Goal: Information Seeking & Learning: Learn about a topic

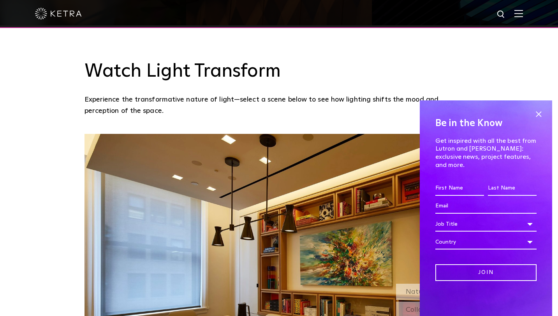
scroll to position [587, 0]
click at [535, 120] on span at bounding box center [538, 114] width 12 height 12
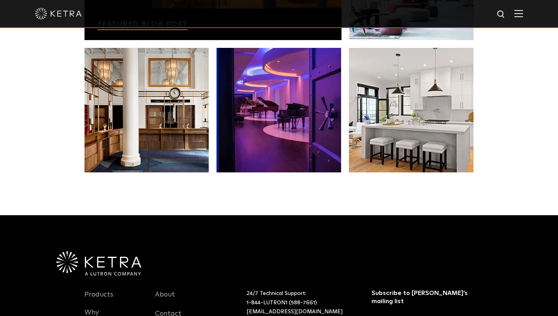
scroll to position [1536, 0]
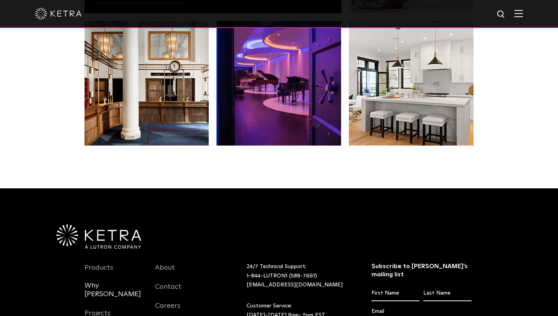
click at [105, 281] on link "Why [PERSON_NAME]" at bounding box center [113, 294] width 59 height 26
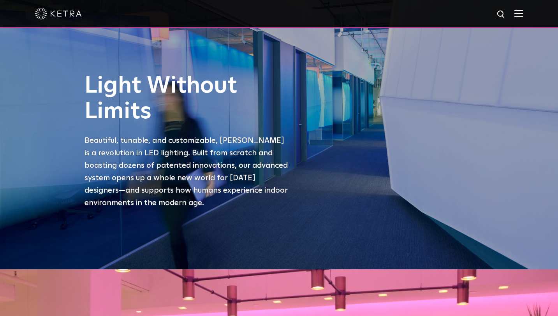
scroll to position [48, 0]
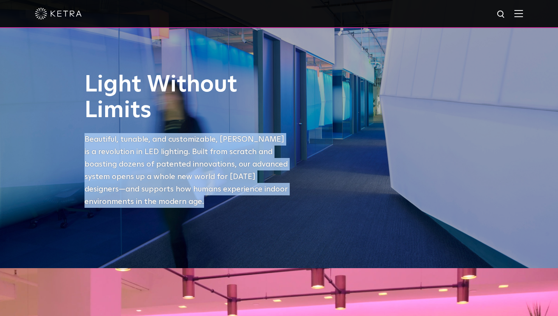
drag, startPoint x: 145, startPoint y: 203, endPoint x: 79, endPoint y: 133, distance: 96.1
click at [79, 132] on div "Light Without Limits Beautiful, tunable, and customizable, [PERSON_NAME] is a r…" at bounding box center [279, 145] width 405 height 147
copy p "Beautiful, tunable, and customizable, [PERSON_NAME] is a revolution in LED ligh…"
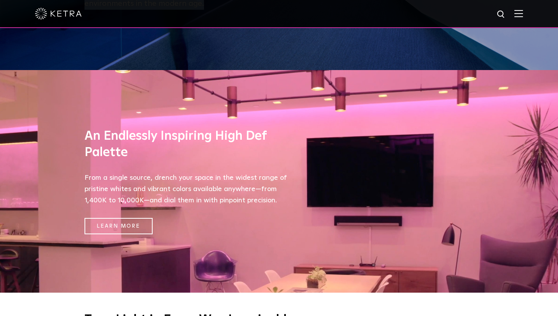
scroll to position [325, 0]
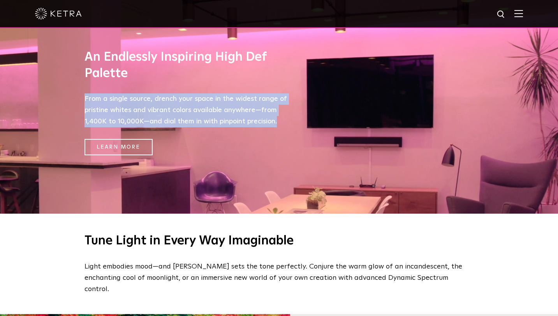
drag, startPoint x: 278, startPoint y: 122, endPoint x: 81, endPoint y: 98, distance: 198.0
click at [81, 98] on div "An Endlessly Inspiring High Def Palette From a single source, drench your space…" at bounding box center [279, 102] width 405 height 223
copy p "From a single source, drench your space in the widest range of pristine whites …"
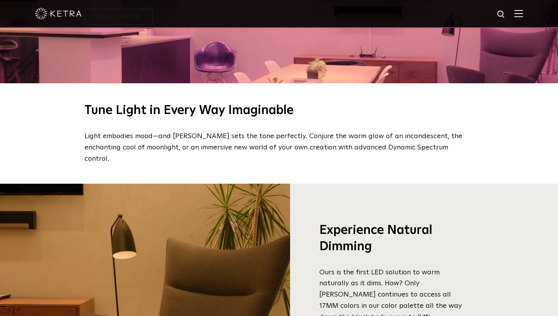
scroll to position [456, 0]
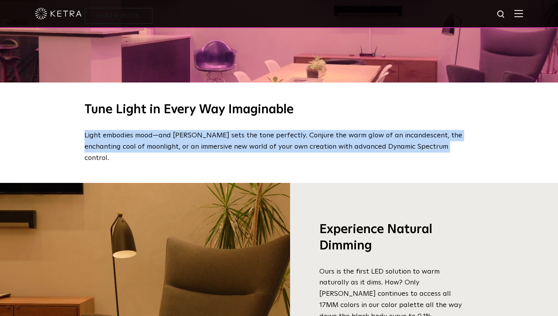
drag, startPoint x: 421, startPoint y: 145, endPoint x: 79, endPoint y: 134, distance: 341.5
click at [79, 134] on div "Tune Light in Every Way Imaginable Light embodies mood—and [PERSON_NAME] sets t…" at bounding box center [279, 132] width 405 height 61
copy p "Light embodies mood—and [PERSON_NAME] sets the tone perfectly. Conjure the warm…"
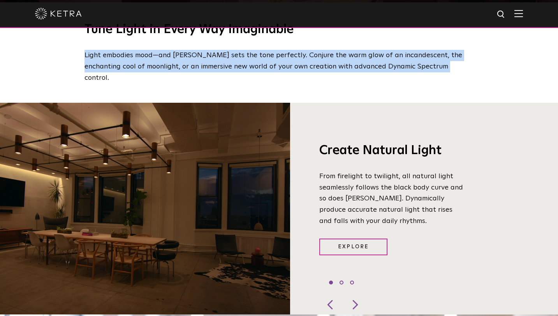
scroll to position [543, 0]
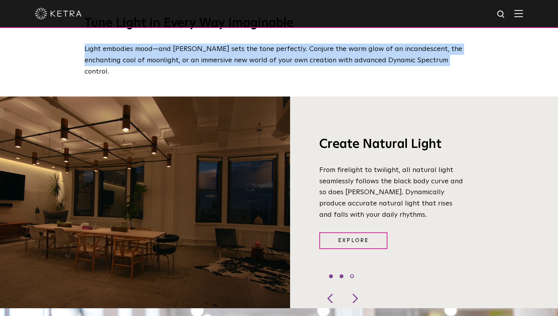
click at [341, 274] on li "2" at bounding box center [341, 276] width 4 height 4
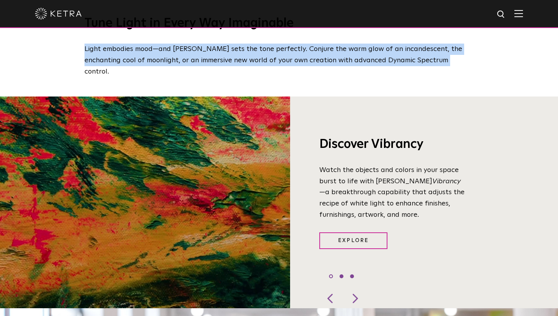
click at [352, 274] on li "3" at bounding box center [352, 276] width 4 height 4
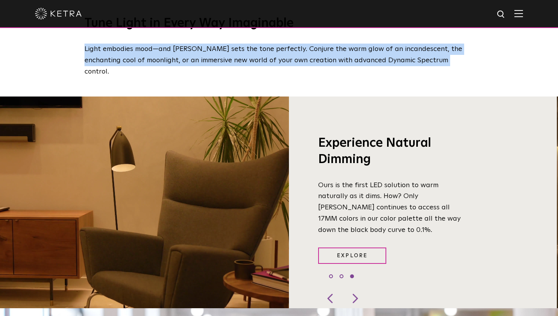
drag, startPoint x: 367, startPoint y: 219, endPoint x: 329, endPoint y: 184, distance: 51.8
click at [329, 184] on p "Ours is the first LED solution to warm naturally as it dims. How? Only [PERSON_…" at bounding box center [391, 208] width 146 height 56
click at [325, 135] on h3 "Experience Natural Dimming" at bounding box center [391, 151] width 146 height 32
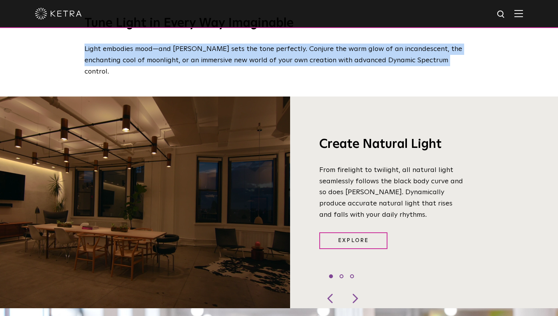
click at [352, 271] on ul "1 2 3" at bounding box center [341, 276] width 25 height 11
click at [352, 274] on li "3" at bounding box center [352, 276] width 4 height 4
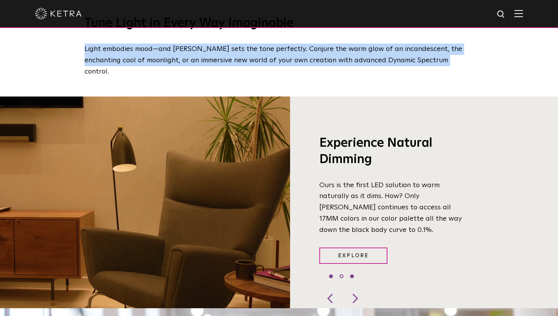
click at [332, 274] on li "1" at bounding box center [331, 276] width 4 height 4
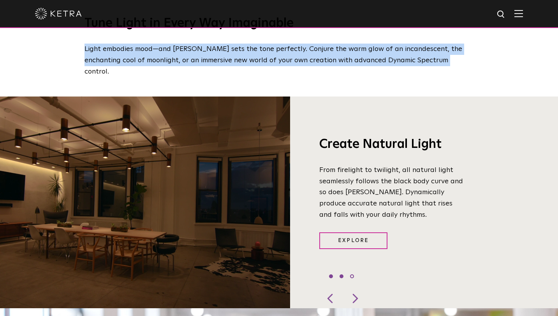
click at [342, 274] on li "2" at bounding box center [341, 276] width 4 height 4
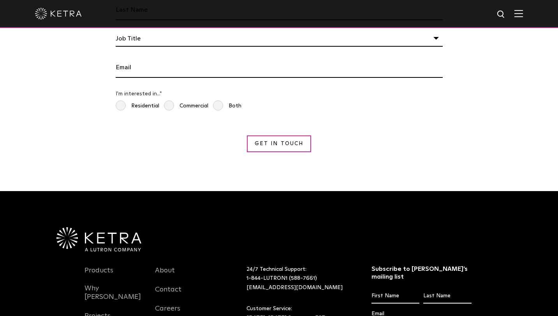
scroll to position [1368, 0]
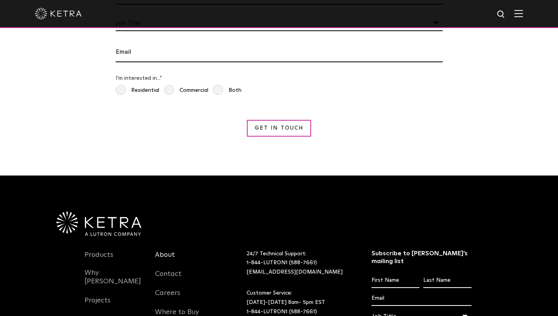
click at [170, 251] on link "About" at bounding box center [165, 260] width 20 height 18
